Goal: Task Accomplishment & Management: Use online tool/utility

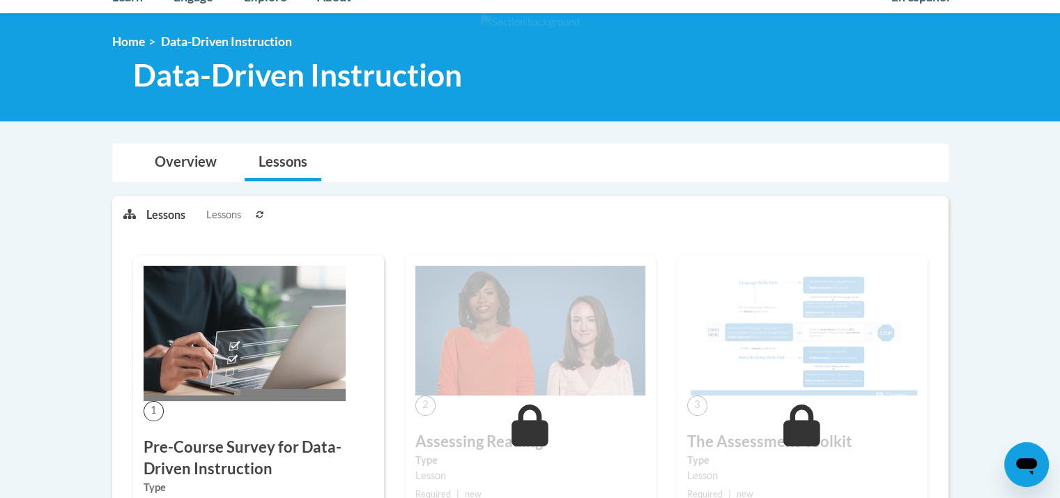
scroll to position [279, 0]
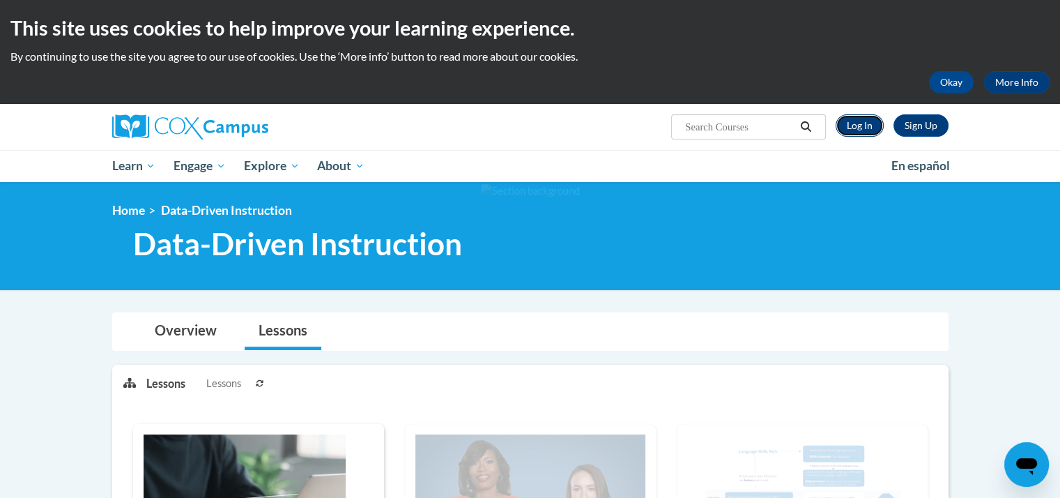
click at [861, 126] on link "Log In" at bounding box center [860, 125] width 48 height 22
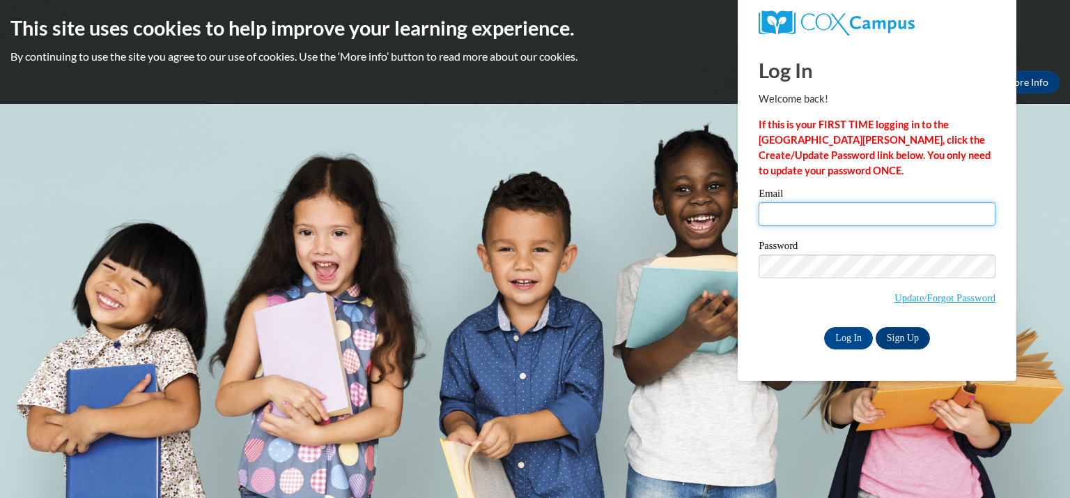
click at [848, 212] on input "Email" at bounding box center [877, 214] width 237 height 24
type input "merzjessica@kmsd.edu"
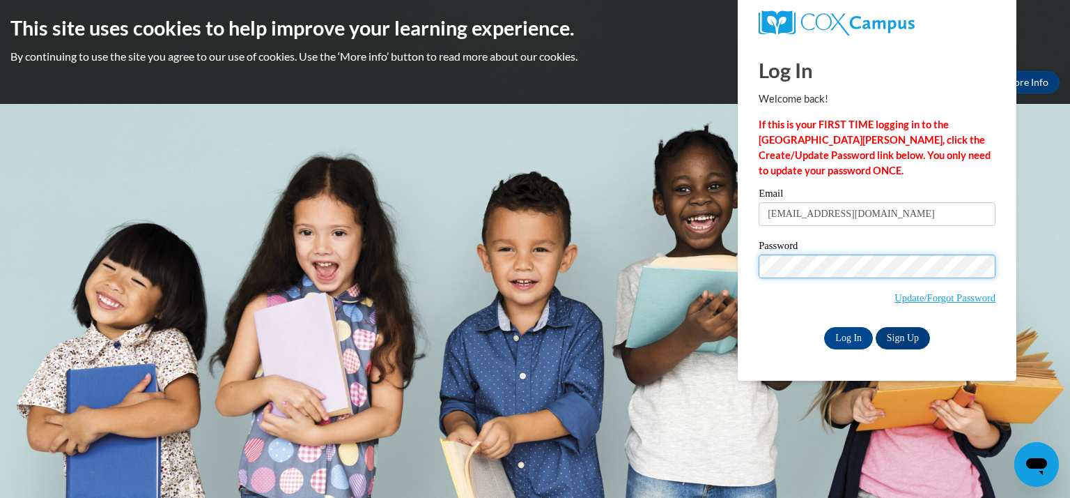
click at [824, 327] on input "Log In" at bounding box center [848, 338] width 49 height 22
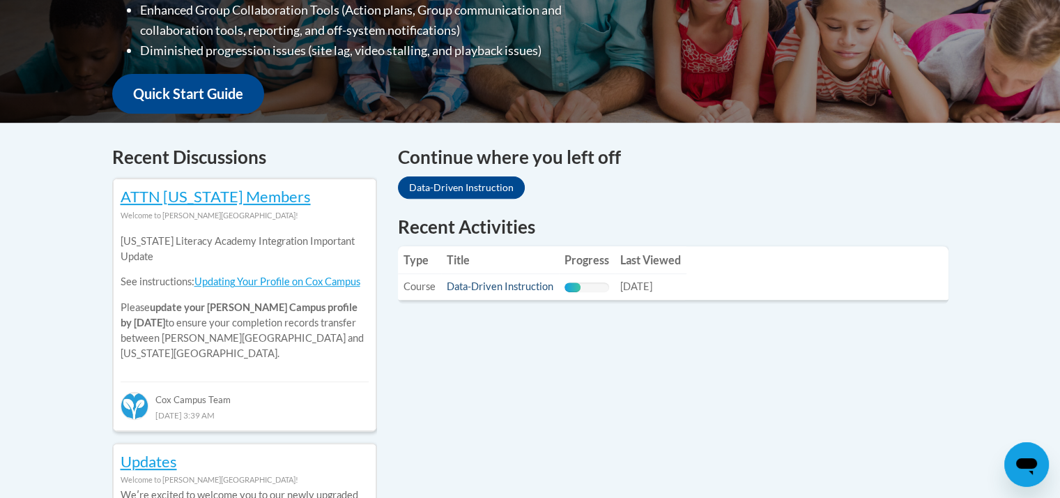
scroll to position [471, 0]
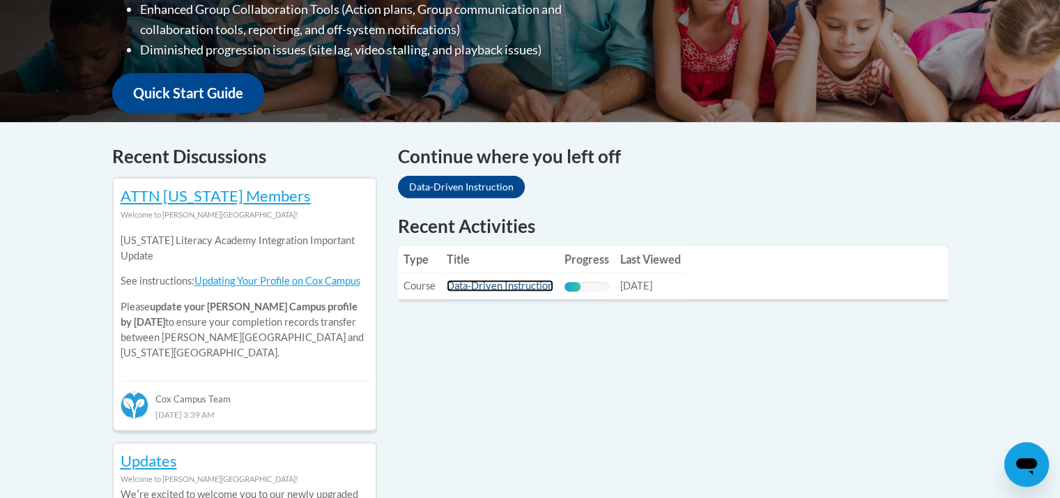
click at [468, 286] on link "Data-Driven Instruction" at bounding box center [500, 285] width 107 height 12
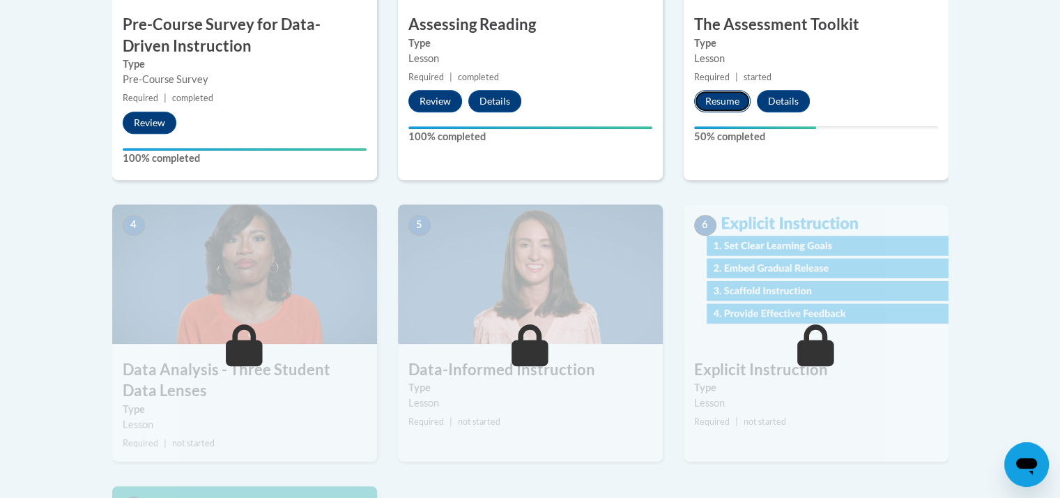
click at [741, 97] on button "Resume" at bounding box center [722, 101] width 56 height 22
